Goal: Task Accomplishment & Management: Complete application form

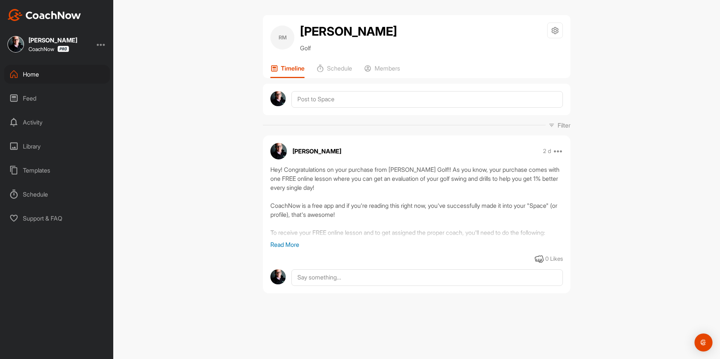
click at [45, 75] on div "Home" at bounding box center [57, 74] width 106 height 19
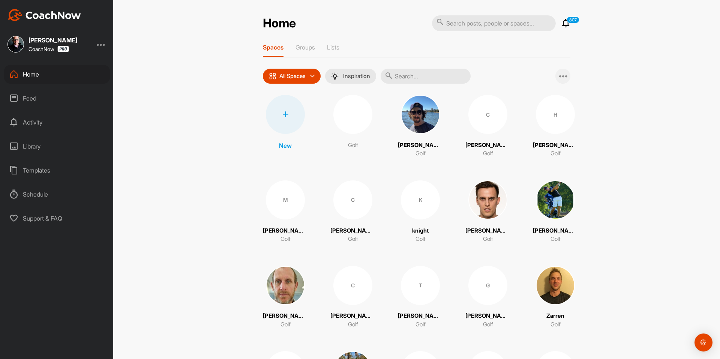
click at [565, 76] on div at bounding box center [562, 76] width 15 height 15
click at [539, 94] on span "Add Multiple Spaces" at bounding box center [529, 96] width 82 height 20
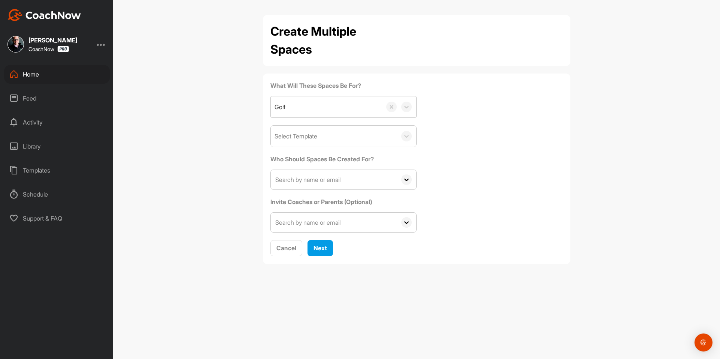
click at [322, 136] on div "Select Template" at bounding box center [334, 136] width 126 height 21
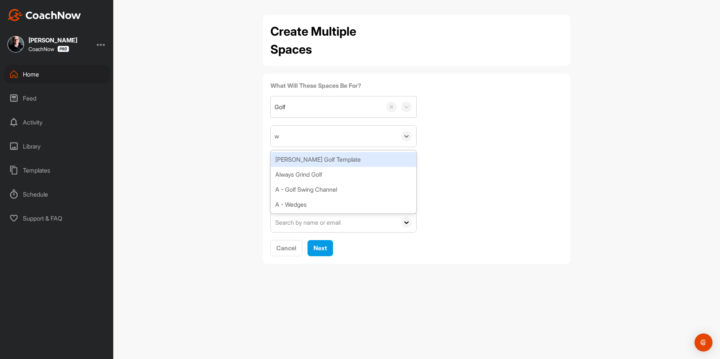
type input "wa"
click at [309, 161] on div "Watson Golf Template" at bounding box center [343, 159] width 145 height 15
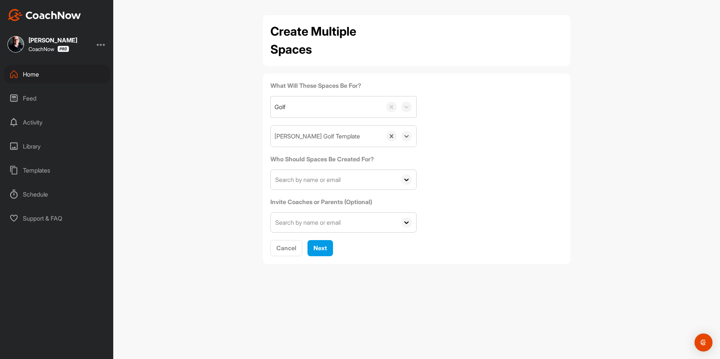
click at [302, 180] on input "text" at bounding box center [334, 179] width 126 height 19
paste input "joe@stuartspetroleum.com"
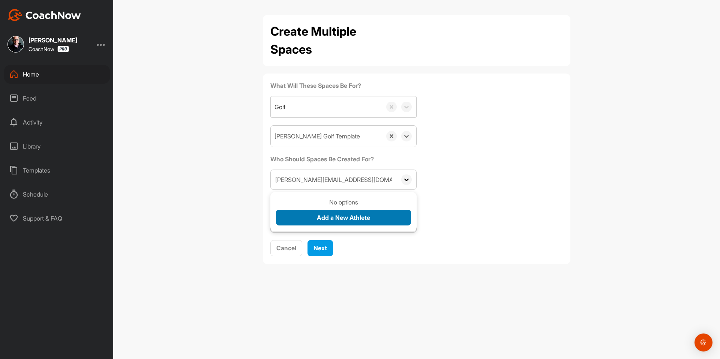
type input "joe@stuartspetroleum.com"
click at [320, 219] on span "Add a New Athlete" at bounding box center [343, 217] width 53 height 7
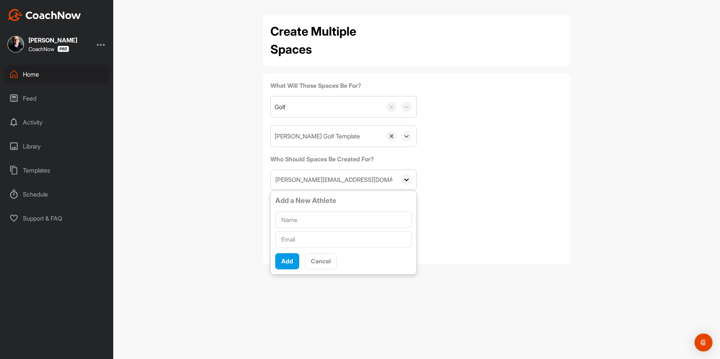
type input "joe@stuartspetroleum.com"
click at [320, 219] on input "text" at bounding box center [343, 219] width 136 height 16
paste input "Joseph Stuart"
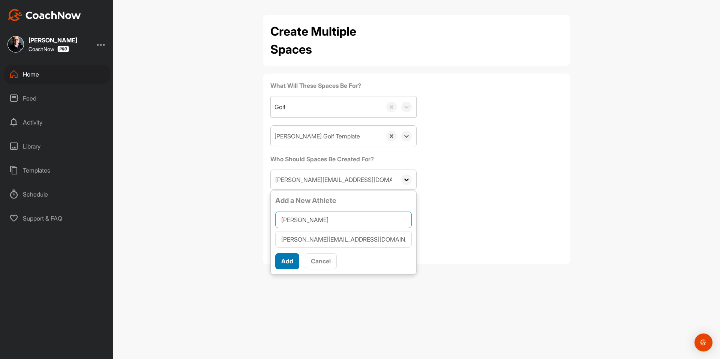
type input "Joseph Stuart"
click at [291, 260] on span "Add" at bounding box center [287, 260] width 12 height 7
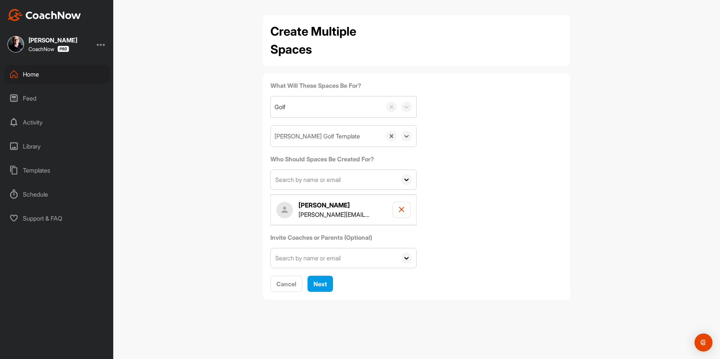
click at [314, 176] on input "text" at bounding box center [334, 179] width 126 height 19
paste input "tim.simmons@cgb.com"
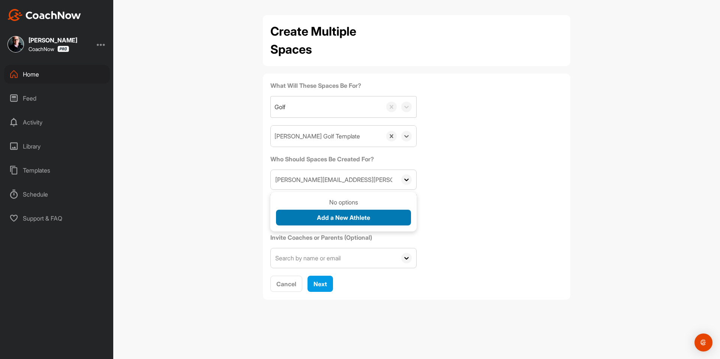
type input "tim.simmons@cgb.com"
click at [315, 218] on button "Add a New Athlete" at bounding box center [343, 218] width 135 height 16
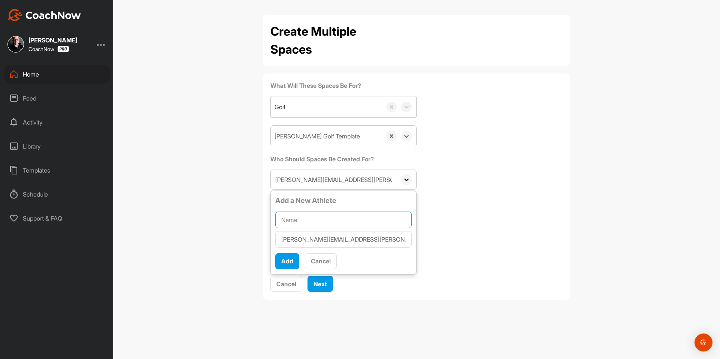
click at [315, 218] on input "text" at bounding box center [343, 219] width 136 height 16
paste input "Tim M Simmons"
type input "Tim M Simmons"
drag, startPoint x: 290, startPoint y: 262, endPoint x: 621, endPoint y: 0, distance: 422.0
click at [291, 262] on span "Add" at bounding box center [287, 260] width 12 height 7
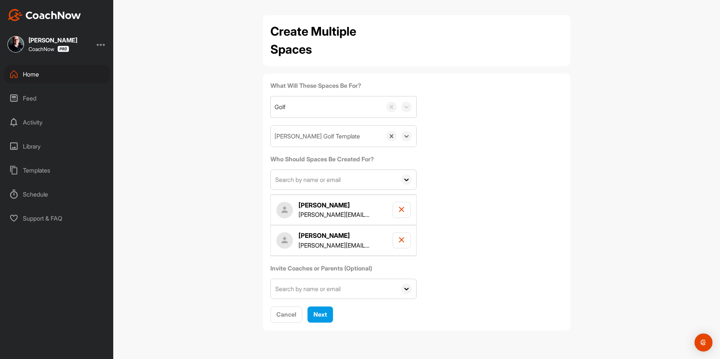
click at [334, 180] on input "text" at bounding box center [334, 179] width 126 height 19
paste input "normangcullen@gmail.com"
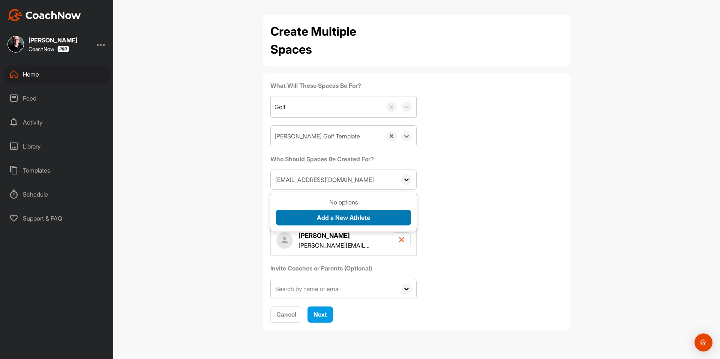
type input "normangcullen@gmail.com"
click at [332, 215] on span "Add a New Athlete" at bounding box center [343, 217] width 53 height 7
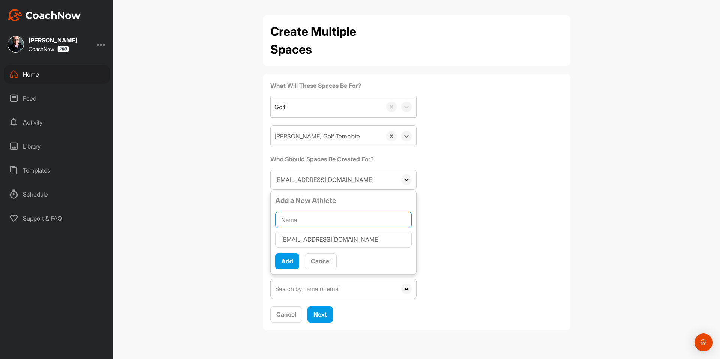
click at [333, 215] on input "text" at bounding box center [343, 219] width 136 height 16
paste input "Norman Cullen"
type input "Norman Cullen"
click at [290, 262] on span "Add" at bounding box center [287, 260] width 12 height 7
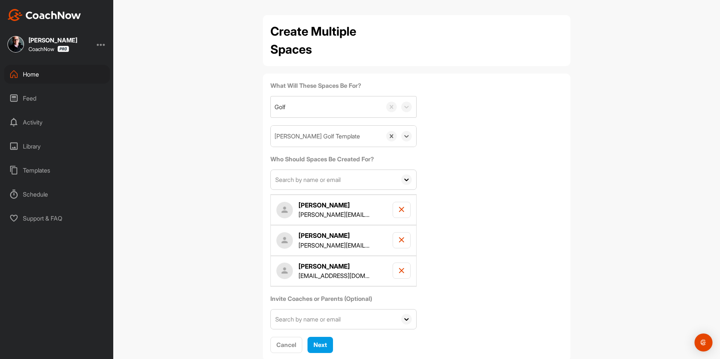
click at [351, 178] on input "text" at bounding box center [334, 179] width 126 height 19
paste input "bubbalou261@embarqmail.com"
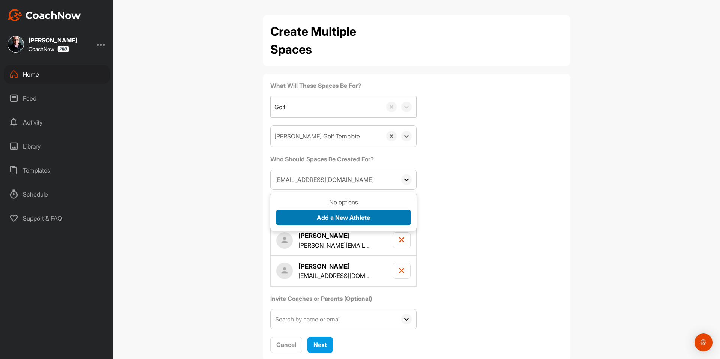
type input "bubbalou261@embarqmail.com"
click at [303, 212] on button "Add a New Athlete" at bounding box center [343, 218] width 135 height 16
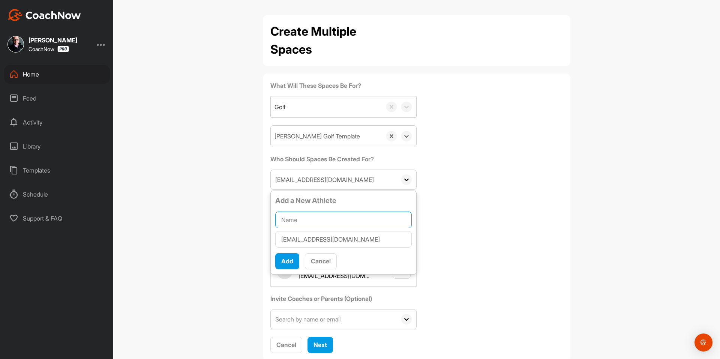
click at [303, 219] on input "text" at bounding box center [343, 219] width 136 height 16
paste input "louis wannynjr"
click at [279, 221] on input "louis wannynjr" at bounding box center [343, 219] width 136 height 16
click at [300, 219] on input "Louis wannynjr" at bounding box center [343, 219] width 136 height 16
type input "Louis Wannynjr"
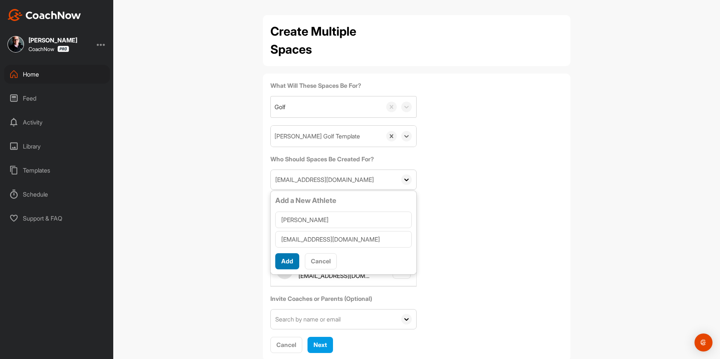
click at [290, 259] on span "Add" at bounding box center [287, 260] width 12 height 7
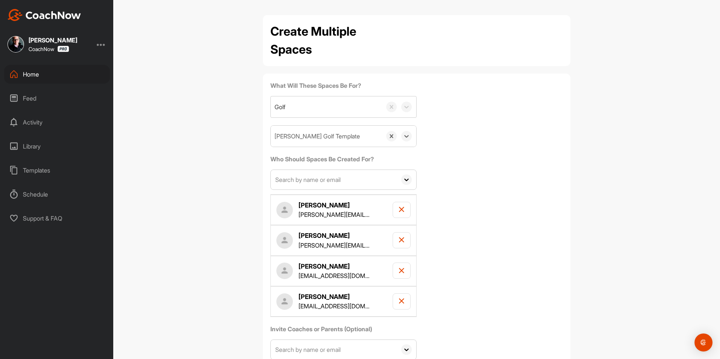
click at [309, 186] on input "text" at bounding box center [334, 179] width 126 height 19
paste input "nolanoquain@gmail.com"
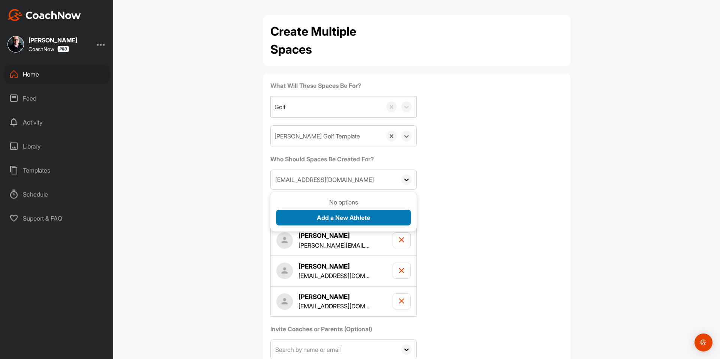
type input "nolanoquain@gmail.com"
click at [324, 219] on span "Add a New Athlete" at bounding box center [343, 217] width 53 height 7
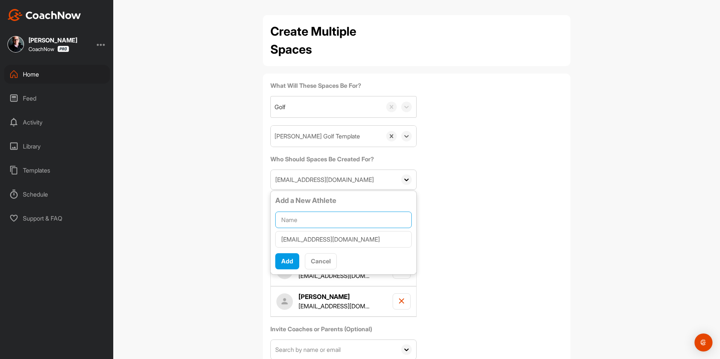
click at [324, 219] on input "text" at bounding box center [343, 219] width 136 height 16
paste input "Nolan O'Quain"
type input "Nolan O'Quain"
drag, startPoint x: 282, startPoint y: 261, endPoint x: 557, endPoint y: 3, distance: 377.2
click at [284, 258] on span "Add" at bounding box center [287, 260] width 12 height 7
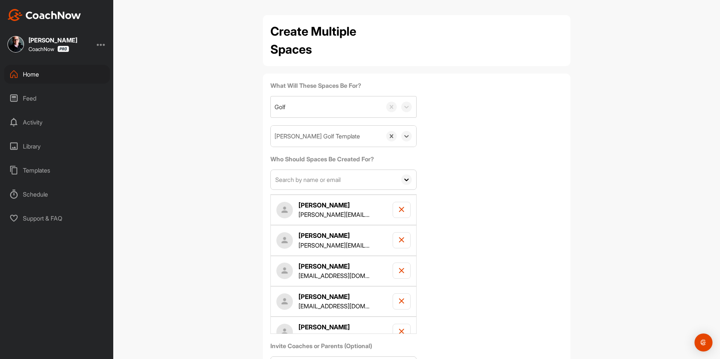
click at [316, 183] on input "text" at bounding box center [334, 179] width 126 height 19
paste input "ghackett75@gmail.com"
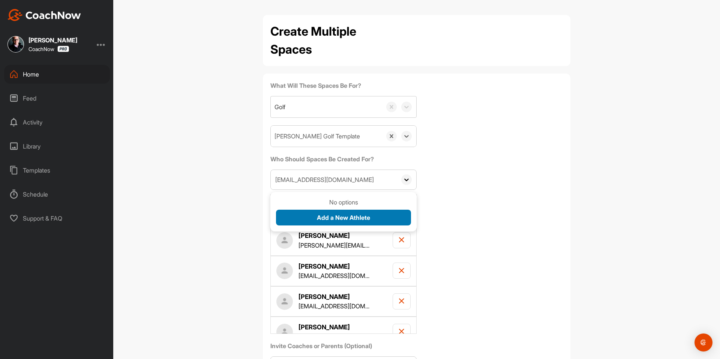
type input "ghackett75@gmail.com"
click at [317, 214] on span "Add a New Athlete" at bounding box center [343, 217] width 53 height 7
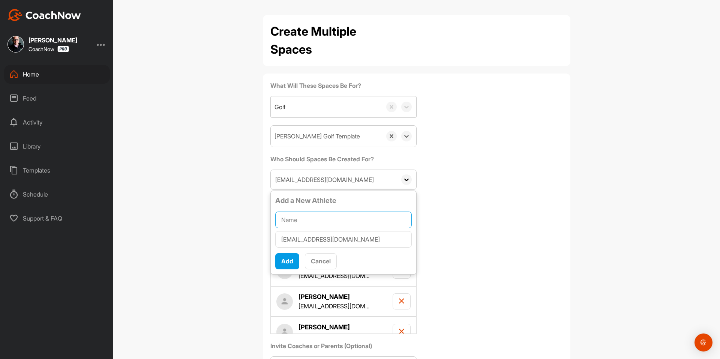
click at [315, 214] on input "text" at bounding box center [343, 219] width 136 height 16
paste input "Greg Hackett"
type input "Greg Hackett"
drag, startPoint x: 285, startPoint y: 259, endPoint x: 534, endPoint y: 5, distance: 355.0
click at [286, 260] on span "Add" at bounding box center [287, 260] width 12 height 7
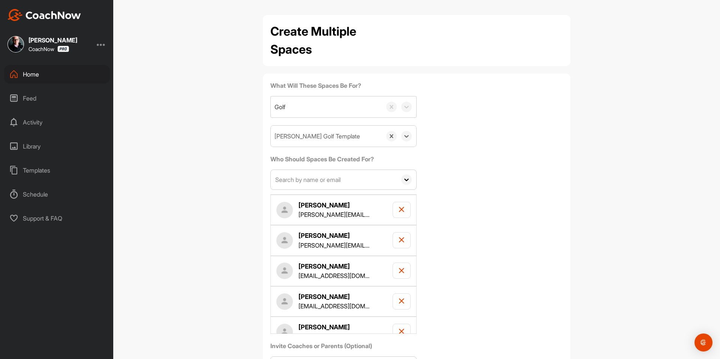
click at [293, 180] on input "text" at bounding box center [334, 179] width 126 height 19
paste input "connercoleman78@gmail.com"
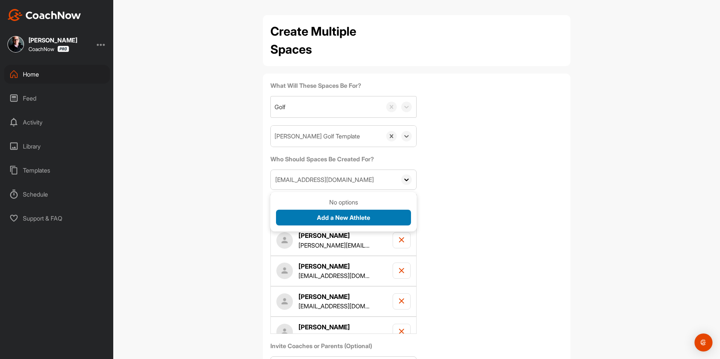
type input "connercoleman78@gmail.com"
click at [324, 214] on span "Add a New Athlete" at bounding box center [343, 217] width 53 height 7
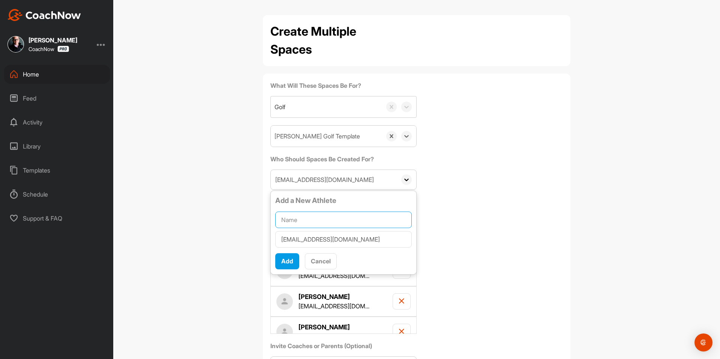
click at [323, 215] on input "text" at bounding box center [343, 219] width 136 height 16
paste input "Conner Coleman"
type input "Conner Coleman"
drag, startPoint x: 285, startPoint y: 263, endPoint x: 574, endPoint y: 4, distance: 388.5
click at [285, 263] on span "Add" at bounding box center [287, 260] width 12 height 7
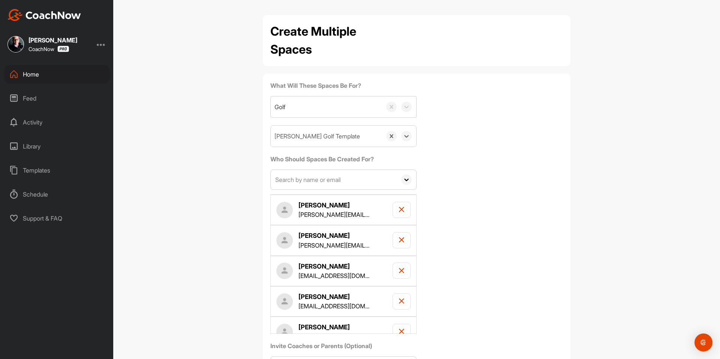
click at [297, 181] on input "text" at bounding box center [334, 179] width 126 height 19
paste input "pat.sargent@oracle.com"
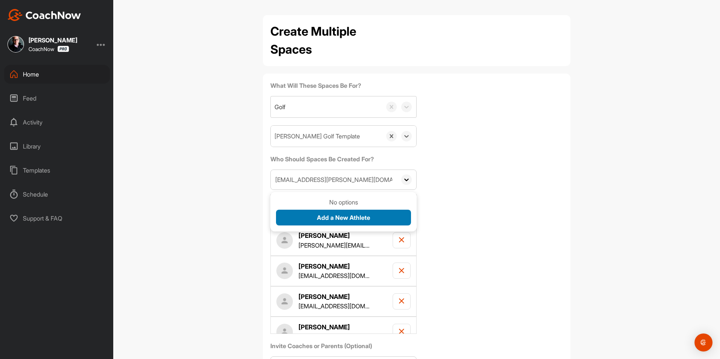
type input "pat.sargent@oracle.com"
click at [307, 217] on button "Add a New Athlete" at bounding box center [343, 218] width 135 height 16
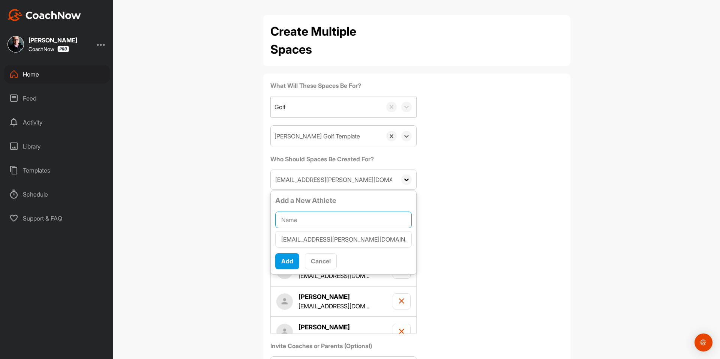
click at [307, 217] on input "text" at bounding box center [343, 219] width 136 height 16
paste input "Patrick Sargent"
type input "Patrick Sargent"
drag, startPoint x: 283, startPoint y: 266, endPoint x: 530, endPoint y: 3, distance: 360.2
click at [283, 266] on button "Add" at bounding box center [287, 261] width 24 height 16
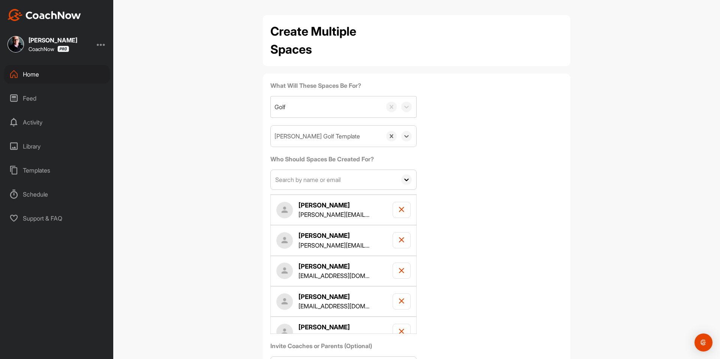
click at [324, 179] on input "text" at bounding box center [334, 179] width 126 height 19
paste input "kbelsey@live.com"
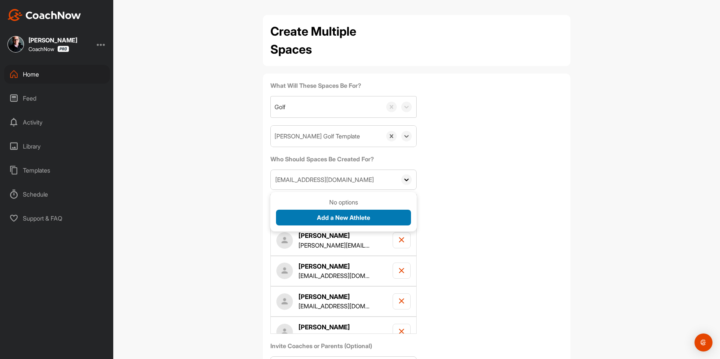
type input "kbelsey@live.com"
click at [312, 214] on button "Add a New Athlete" at bounding box center [343, 218] width 135 height 16
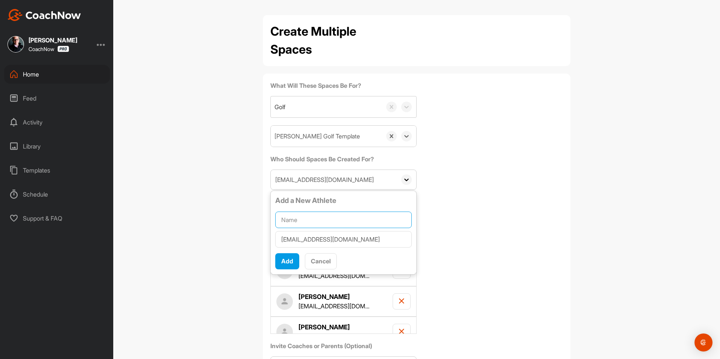
click at [312, 214] on input "text" at bounding box center [343, 219] width 136 height 16
paste input "Kevin Belsey"
type input "Kevin Belsey"
click at [281, 260] on span "Add" at bounding box center [287, 260] width 12 height 7
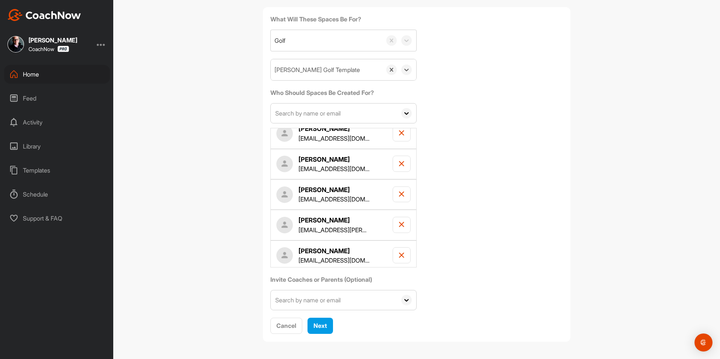
scroll to position [136, 0]
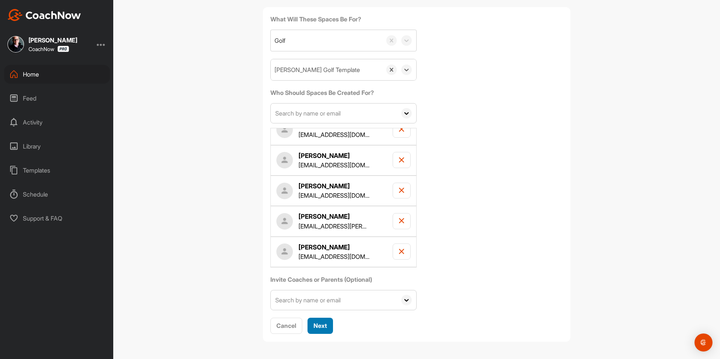
click at [322, 324] on span "Next" at bounding box center [319, 325] width 13 height 7
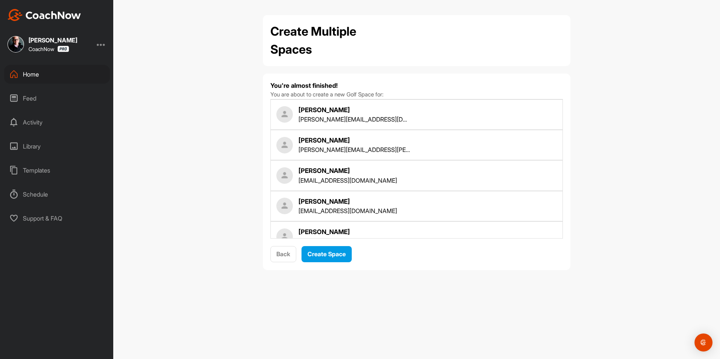
scroll to position [0, 0]
click at [326, 255] on span "Create Space" at bounding box center [326, 253] width 38 height 7
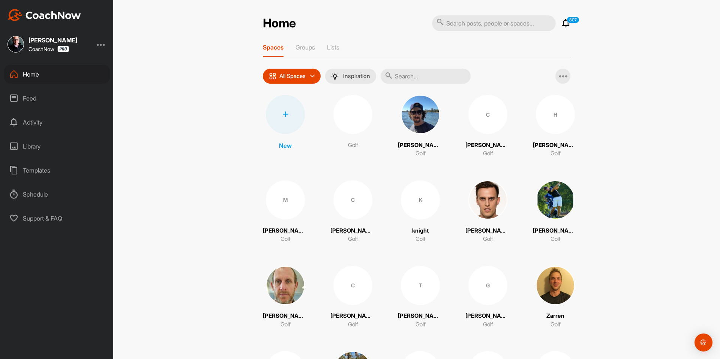
click at [447, 80] on input "text" at bounding box center [426, 76] width 90 height 15
click at [447, 78] on input "text" at bounding box center [426, 76] width 90 height 15
click at [442, 79] on input "text" at bounding box center [426, 76] width 90 height 15
paste input "Blake Hibben"
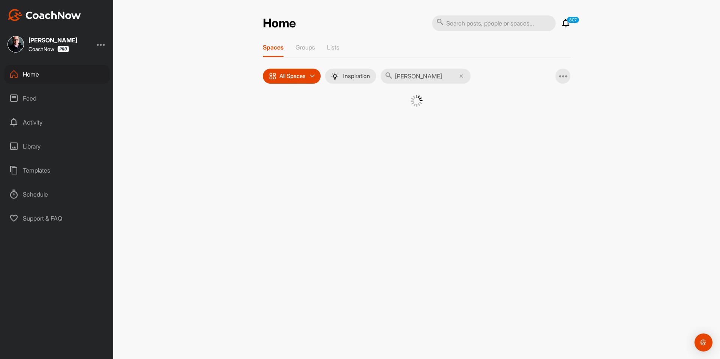
click at [417, 78] on input "Blake Hibben" at bounding box center [426, 76] width 90 height 15
type input "[PERSON_NAME]"
click at [355, 115] on div "BH" at bounding box center [346, 114] width 39 height 39
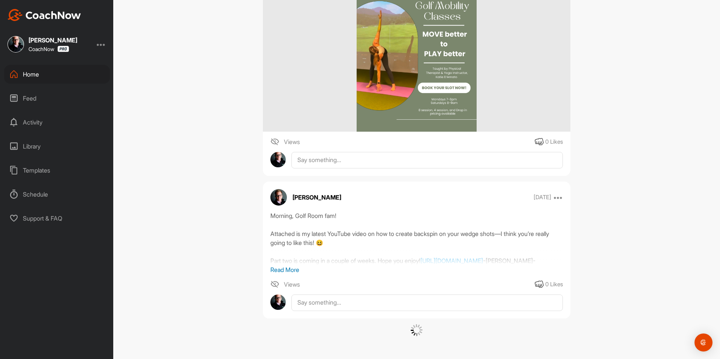
scroll to position [4789, 0]
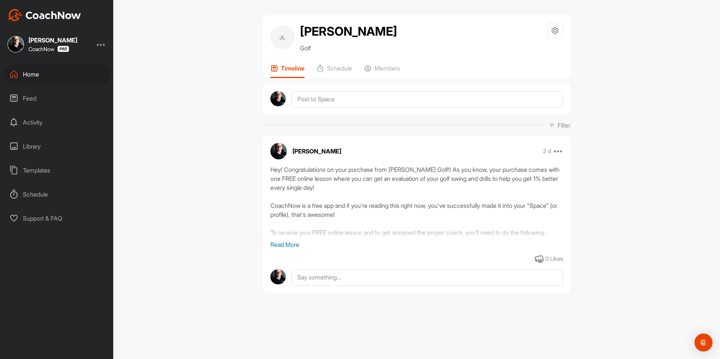
click at [77, 70] on div "Home" at bounding box center [57, 74] width 106 height 19
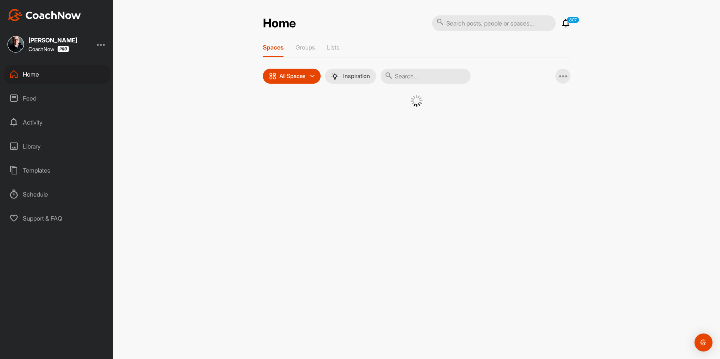
click at [295, 115] on div at bounding box center [417, 106] width 270 height 23
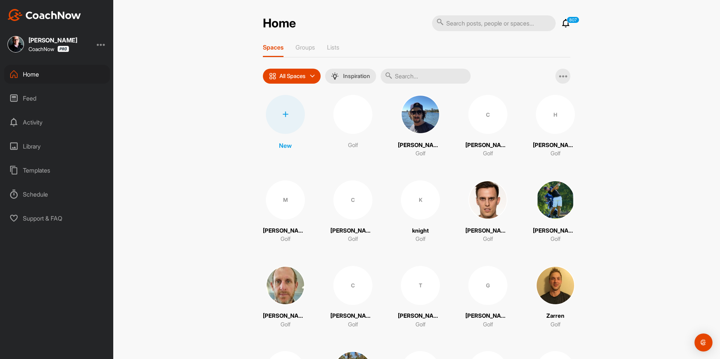
click at [294, 115] on div at bounding box center [285, 114] width 39 height 39
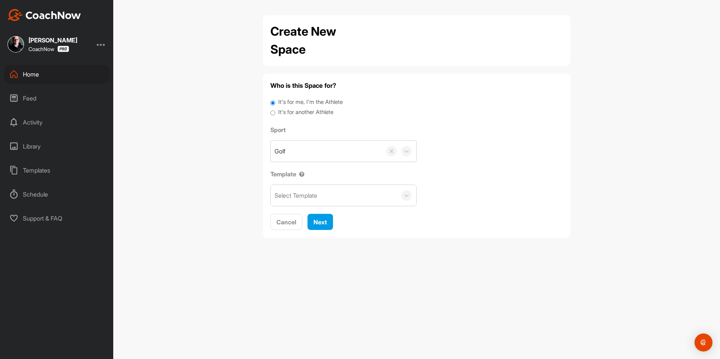
click at [287, 114] on label "It's for another Athlete" at bounding box center [305, 112] width 55 height 9
click at [275, 114] on input "It's for another Athlete" at bounding box center [272, 113] width 5 height 10
radio input "true"
click at [283, 111] on label "It's for another Athlete" at bounding box center [305, 112] width 55 height 9
click at [275, 111] on input "It's for another Athlete" at bounding box center [272, 113] width 5 height 10
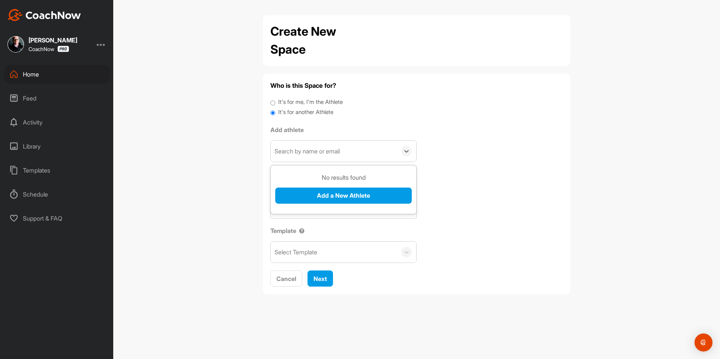
click at [297, 155] on div "Search by name or email" at bounding box center [306, 151] width 65 height 9
paste input "[EMAIL_ADDRESS][DOMAIN_NAME]"
type input "[EMAIL_ADDRESS][DOMAIN_NAME]"
click at [318, 201] on button "Add a New Athlete" at bounding box center [343, 195] width 136 height 16
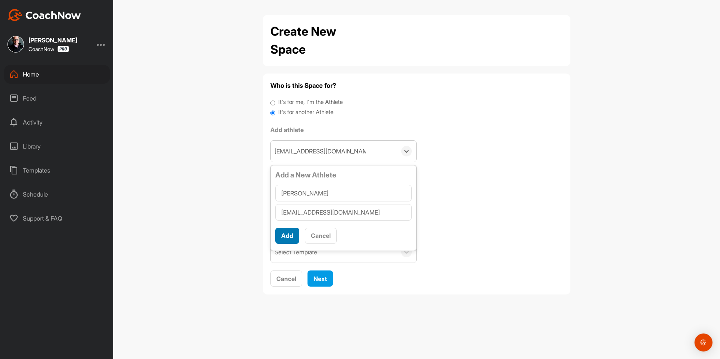
type input "[PERSON_NAME]"
click at [294, 236] on button "Add" at bounding box center [287, 236] width 24 height 16
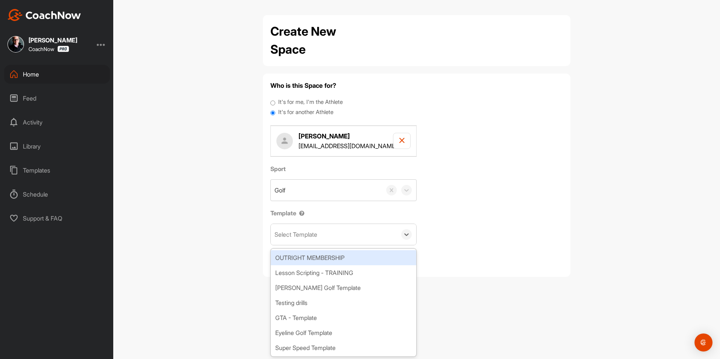
click at [294, 236] on div "Select Template" at bounding box center [295, 234] width 43 height 9
type input "to"
click at [304, 255] on div "Tour Aim" at bounding box center [343, 257] width 145 height 15
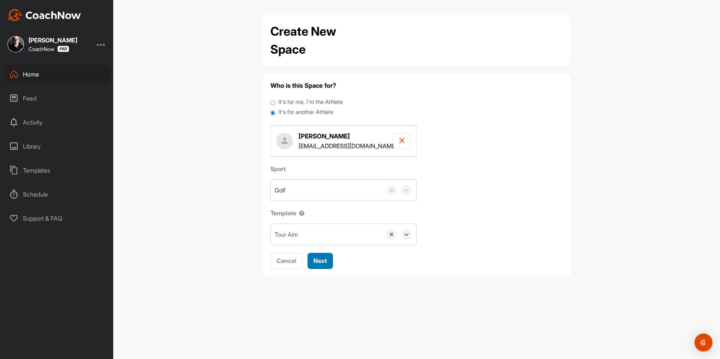
drag, startPoint x: 321, startPoint y: 264, endPoint x: 331, endPoint y: 213, distance: 52.4
click at [321, 264] on span "Next" at bounding box center [319, 260] width 13 height 7
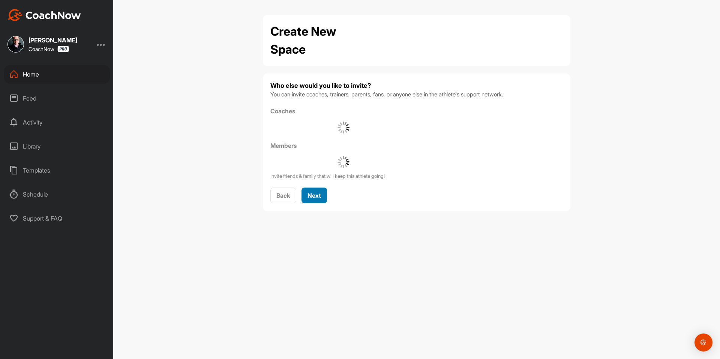
click at [319, 192] on span "Next" at bounding box center [313, 195] width 13 height 7
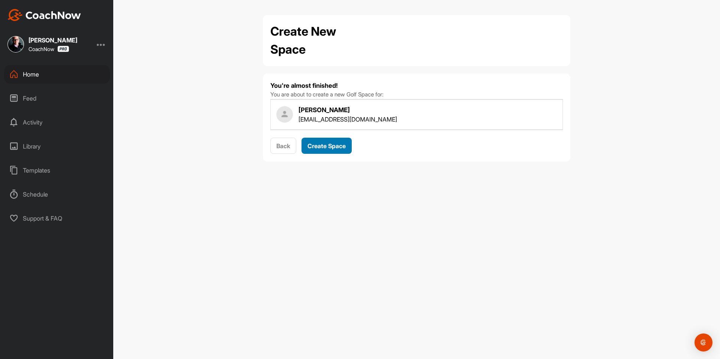
drag, startPoint x: 335, startPoint y: 143, endPoint x: 347, endPoint y: 138, distance: 12.9
click at [336, 143] on span "Create Space" at bounding box center [326, 145] width 38 height 7
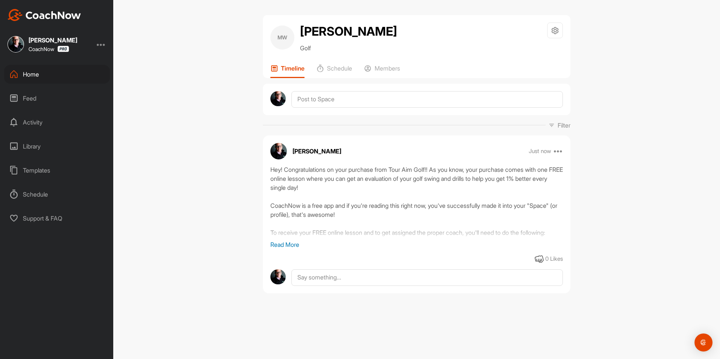
click at [39, 76] on div "Home" at bounding box center [57, 74] width 106 height 19
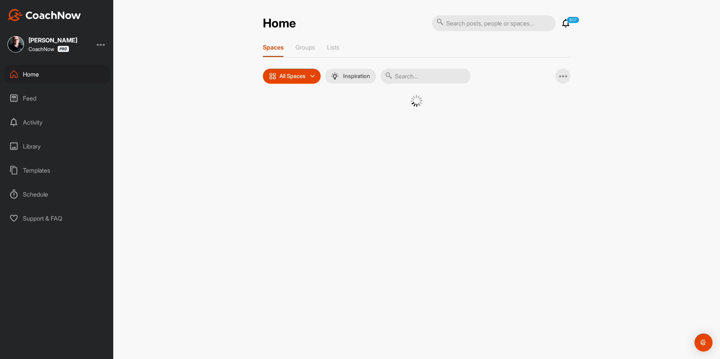
click at [274, 118] on div at bounding box center [416, 110] width 307 height 31
click at [278, 117] on div at bounding box center [416, 110] width 307 height 31
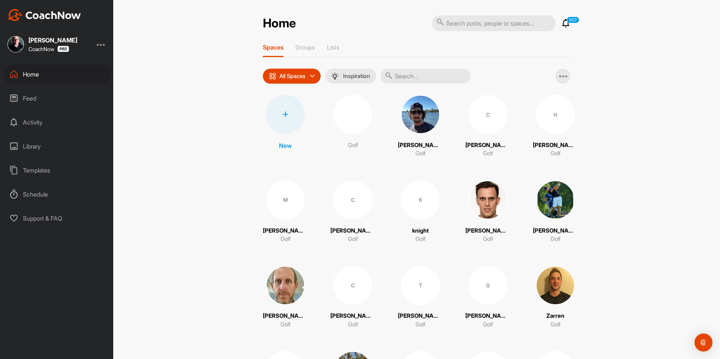
click at [282, 114] on icon at bounding box center [285, 114] width 6 height 6
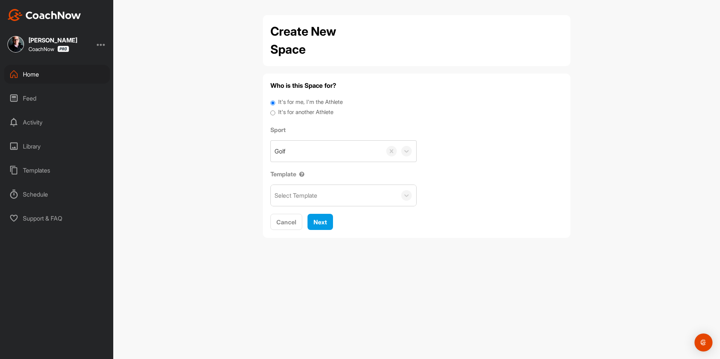
click at [294, 112] on label "It's for another Athlete" at bounding box center [305, 112] width 55 height 9
click at [275, 112] on input "It's for another Athlete" at bounding box center [272, 113] width 5 height 10
radio input "true"
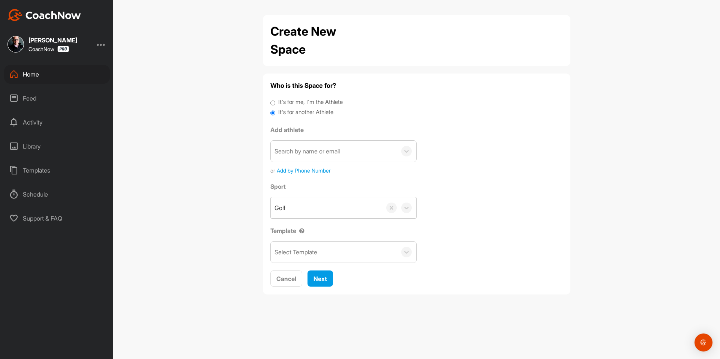
click at [283, 112] on label "It's for another Athlete" at bounding box center [305, 112] width 55 height 9
click at [275, 112] on input "It's for another Athlete" at bounding box center [272, 113] width 5 height 10
click at [303, 143] on div "Search by name or email" at bounding box center [334, 151] width 126 height 21
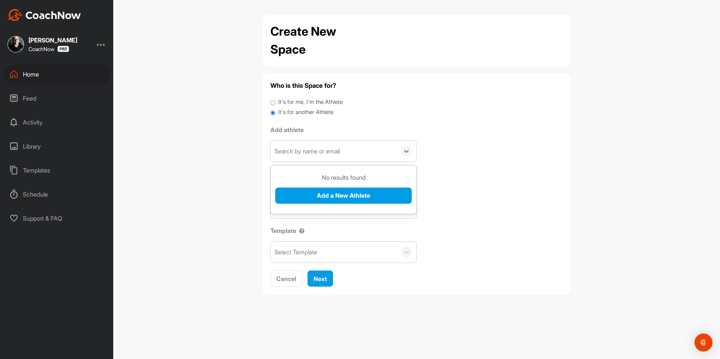
paste input "hg.ngyn@gmail.com"
type input "hg.ngyn@gmail.com"
click at [320, 192] on button "Add a New Athlete" at bounding box center [343, 195] width 136 height 16
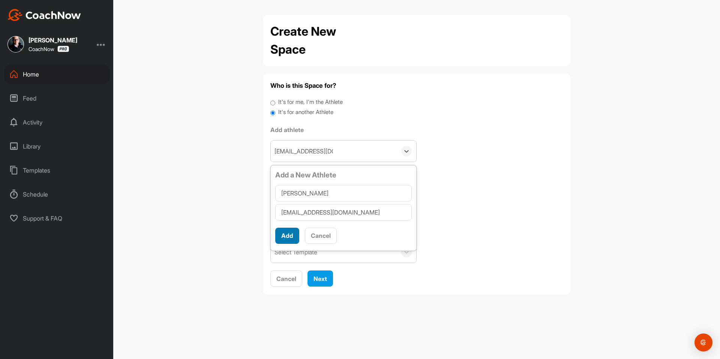
type input "Hung Nguyen"
click at [285, 230] on button "Add" at bounding box center [287, 236] width 24 height 16
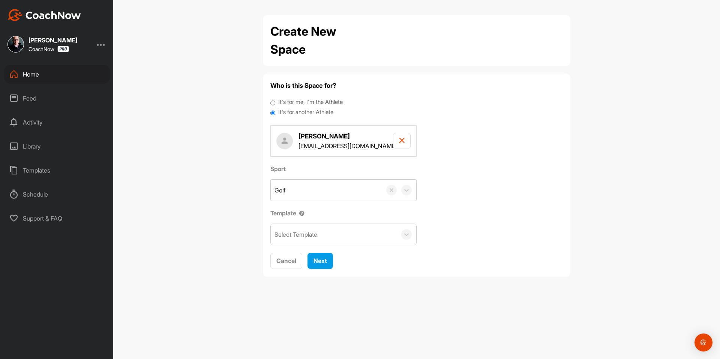
click at [309, 223] on div "Template Select Template" at bounding box center [343, 226] width 146 height 37
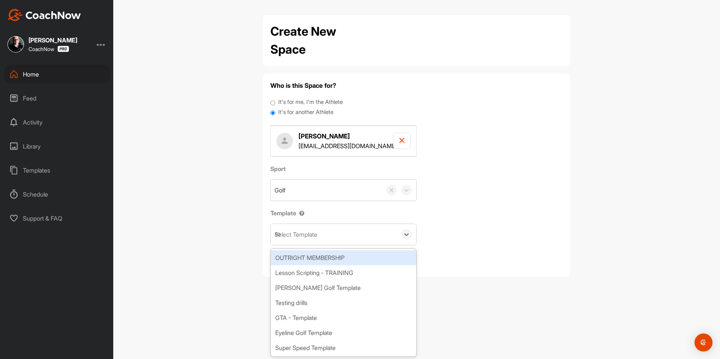
click at [310, 235] on div "Select Template" at bounding box center [295, 234] width 43 height 9
type input "to"
click at [321, 258] on div "Tour Aim" at bounding box center [343, 257] width 145 height 15
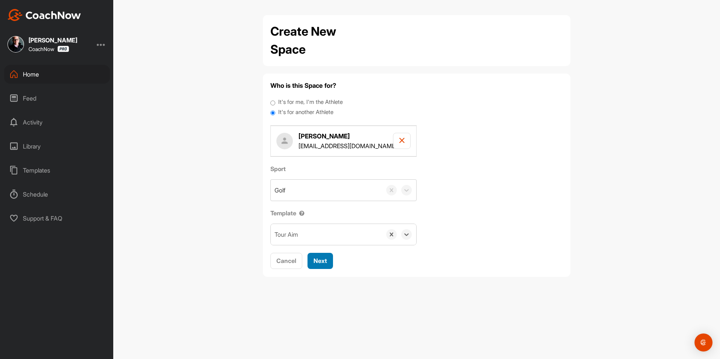
click at [321, 258] on span "Next" at bounding box center [319, 260] width 13 height 7
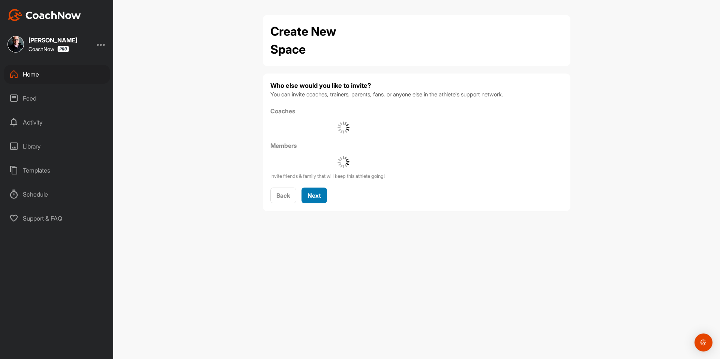
click at [315, 193] on span "Next" at bounding box center [313, 195] width 13 height 7
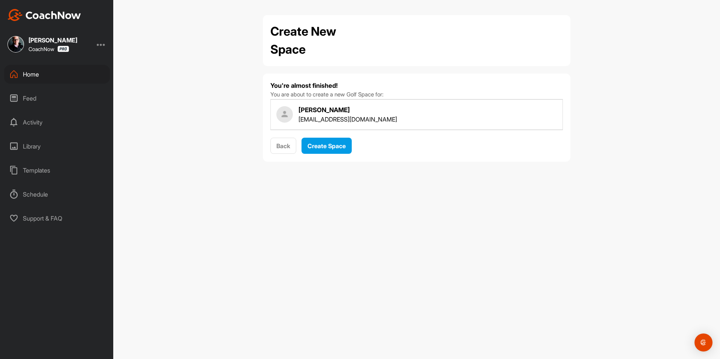
click at [337, 134] on div "You're almost finished! You are about to create a new Golf Space for: Hung Nguy…" at bounding box center [416, 117] width 292 height 73
click at [336, 141] on button "Create Space" at bounding box center [326, 146] width 50 height 16
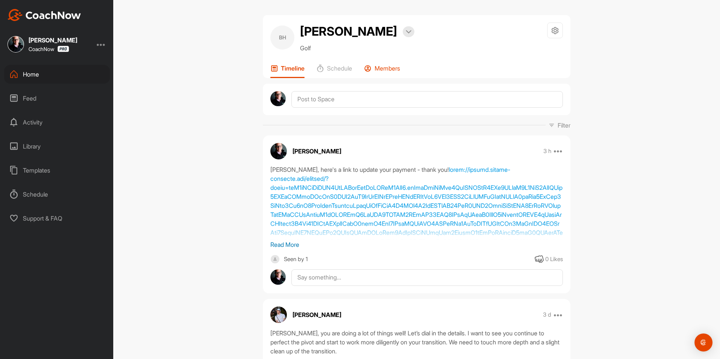
click at [375, 64] on p "Members" at bounding box center [387, 67] width 25 height 7
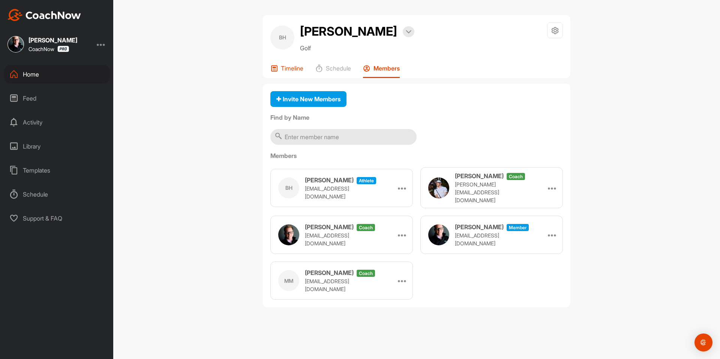
click at [298, 71] on p "Timeline" at bounding box center [292, 67] width 22 height 7
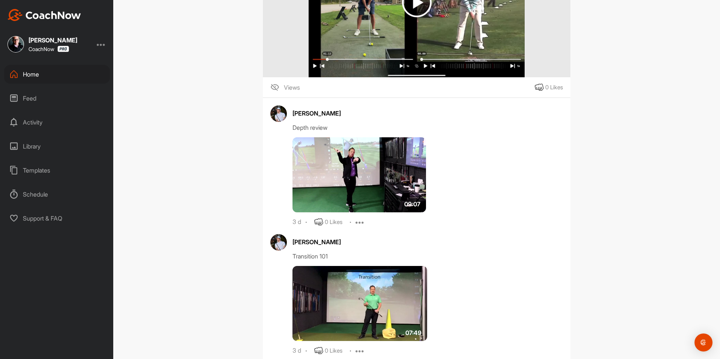
scroll to position [487, 0]
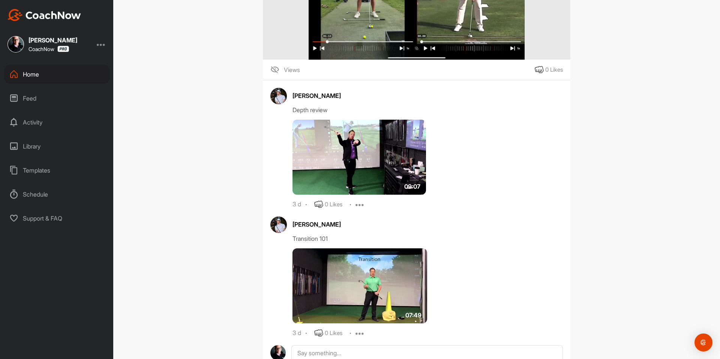
click at [66, 75] on div "Home" at bounding box center [57, 74] width 106 height 19
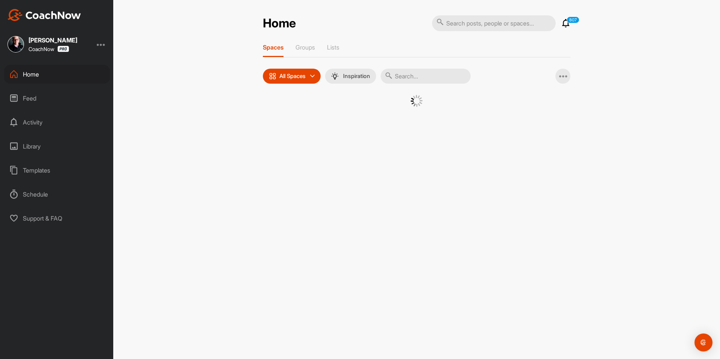
click at [426, 75] on input "text" at bounding box center [426, 76] width 90 height 15
paste input "[PERSON_NAME]"
type input "[PERSON_NAME]"
click at [347, 127] on div "SK" at bounding box center [346, 114] width 39 height 39
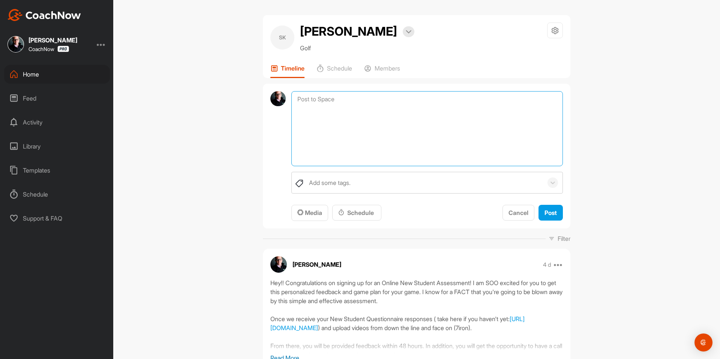
click at [414, 99] on textarea at bounding box center [426, 128] width 271 height 75
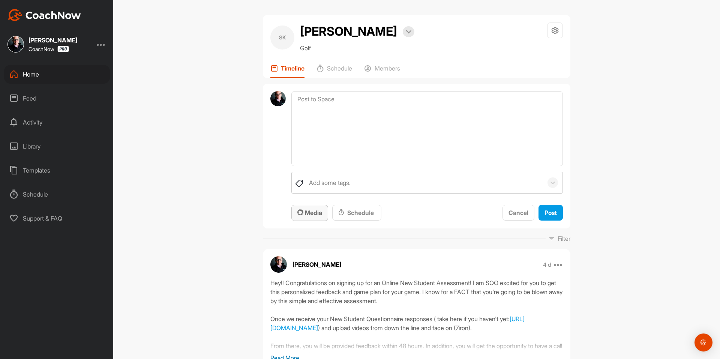
click at [298, 214] on icon "button" at bounding box center [300, 212] width 6 height 6
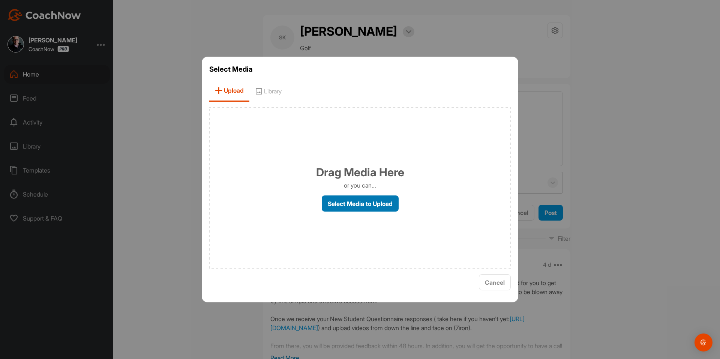
click at [339, 205] on label "Select Media to Upload" at bounding box center [360, 203] width 77 height 16
click at [0, 0] on input "Select Media to Upload" at bounding box center [0, 0] width 0 height 0
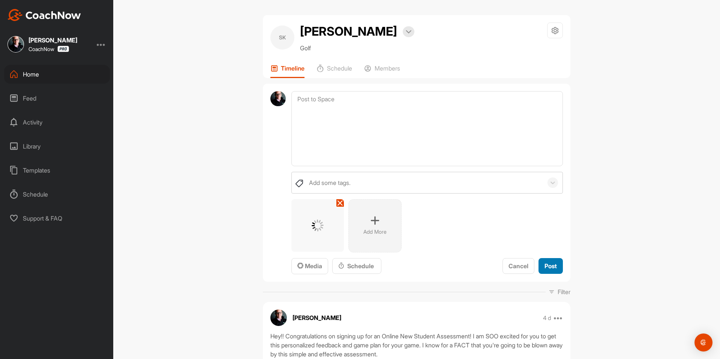
drag, startPoint x: 549, startPoint y: 263, endPoint x: 384, endPoint y: 151, distance: 199.4
click at [549, 264] on span "Post" at bounding box center [550, 265] width 12 height 7
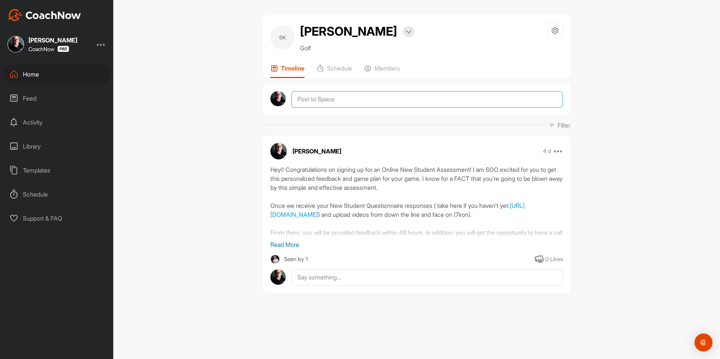
click at [363, 97] on textarea at bounding box center [426, 99] width 271 height 16
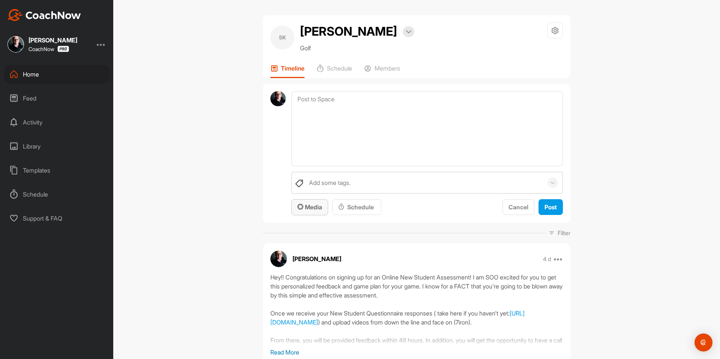
click at [310, 209] on span "Media" at bounding box center [309, 206] width 25 height 7
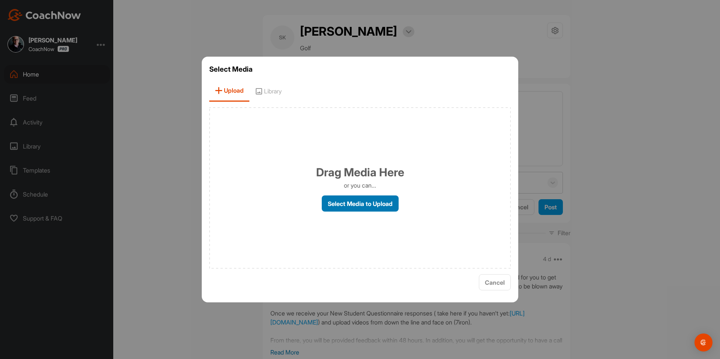
click at [347, 199] on label "Select Media to Upload" at bounding box center [360, 203] width 77 height 16
click at [0, 0] on input "Select Media to Upload" at bounding box center [0, 0] width 0 height 0
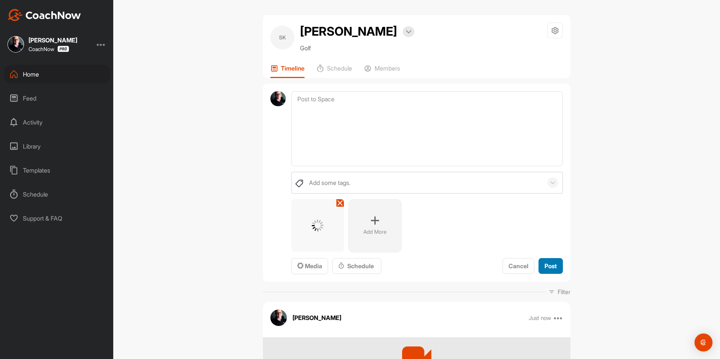
click at [548, 263] on span "Post" at bounding box center [550, 265] width 12 height 7
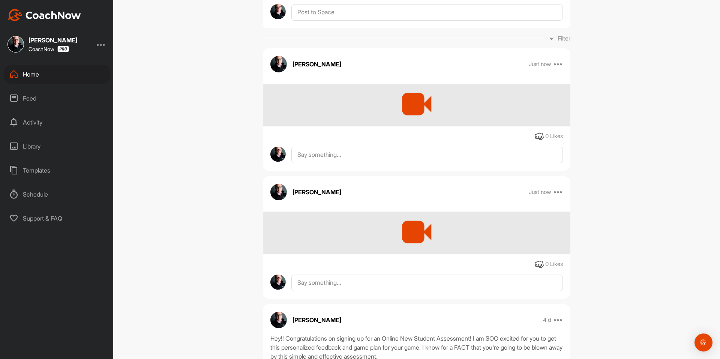
scroll to position [75, 0]
